Goal: Task Accomplishment & Management: Use online tool/utility

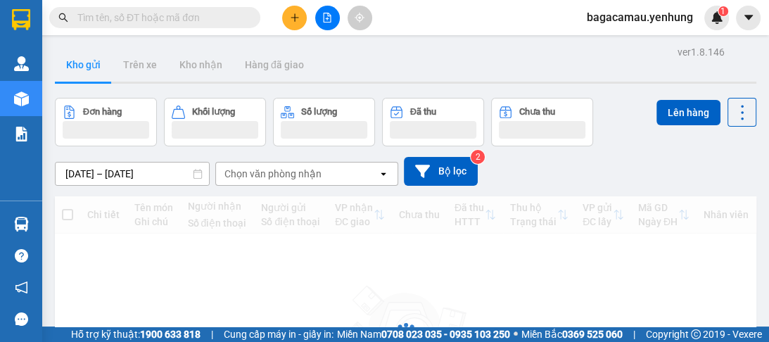
click at [325, 15] on icon "file-add" at bounding box center [327, 18] width 10 height 10
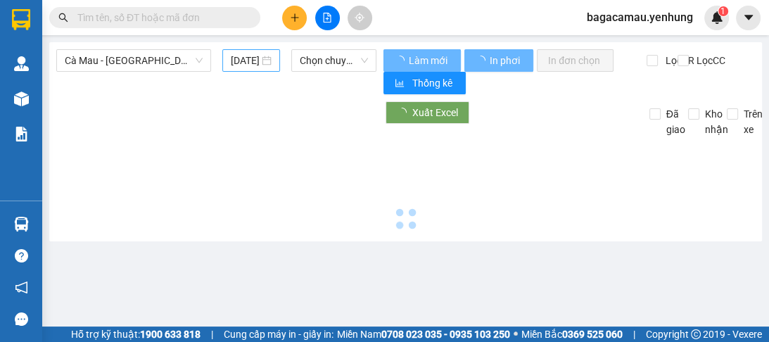
click at [239, 65] on input "[DATE]" at bounding box center [245, 60] width 28 height 15
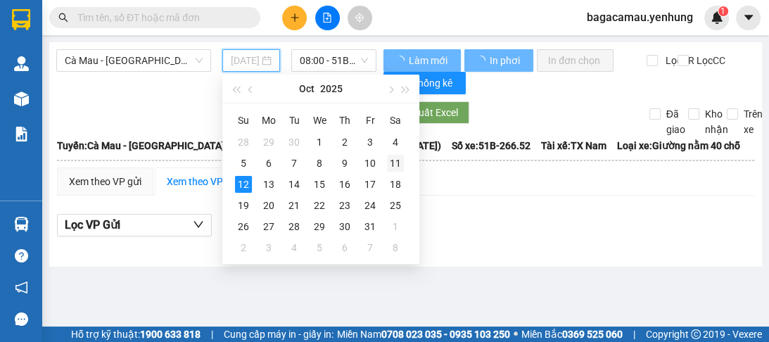
click at [401, 163] on div "11" at bounding box center [395, 163] width 17 height 17
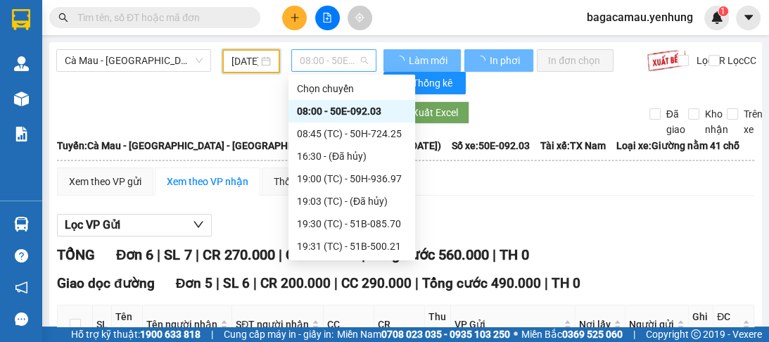
click at [325, 61] on span "08:00 - 50E-092.03" at bounding box center [334, 60] width 68 height 21
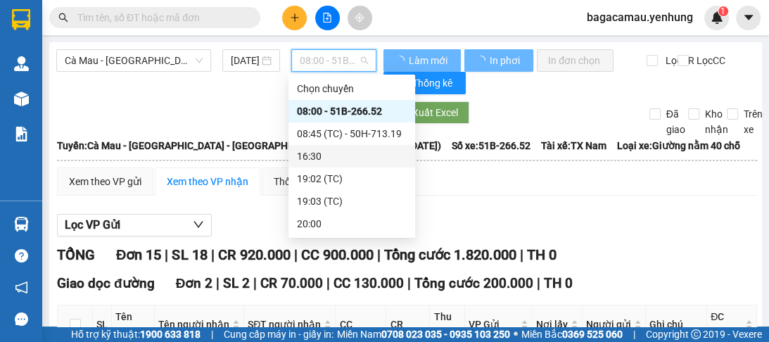
type input "[DATE]"
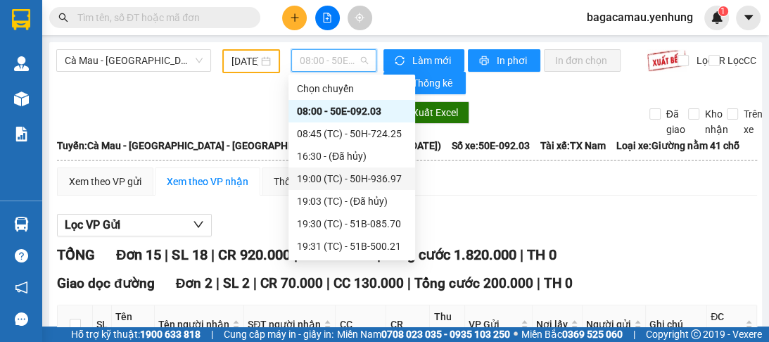
click at [372, 177] on div "19:00 (TC) - 50H-936.97" at bounding box center [352, 178] width 110 height 15
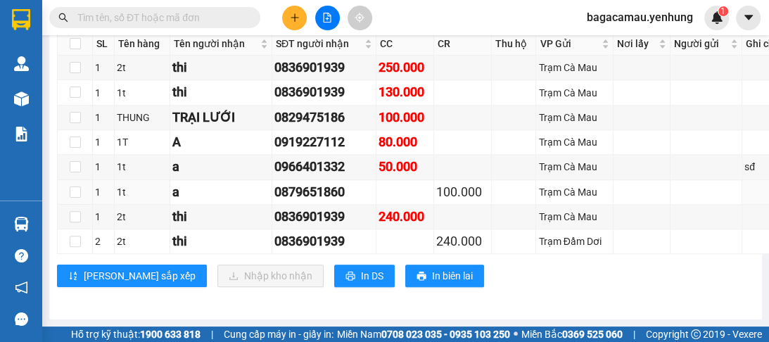
scroll to position [5172, 0]
